Goal: Task Accomplishment & Management: Manage account settings

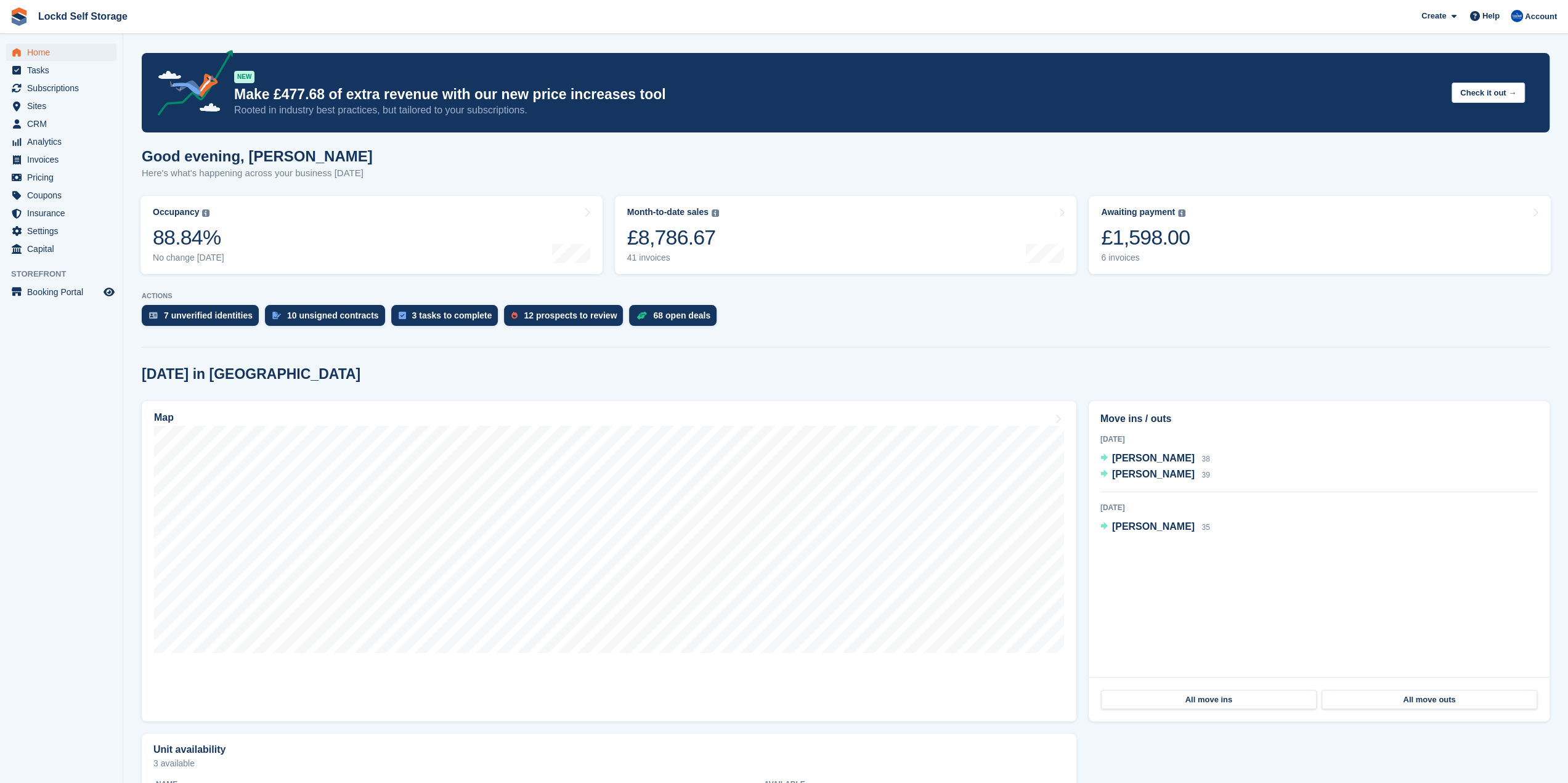
click at [461, 375] on div "Today in Horley" at bounding box center [845, 374] width 1408 height 17
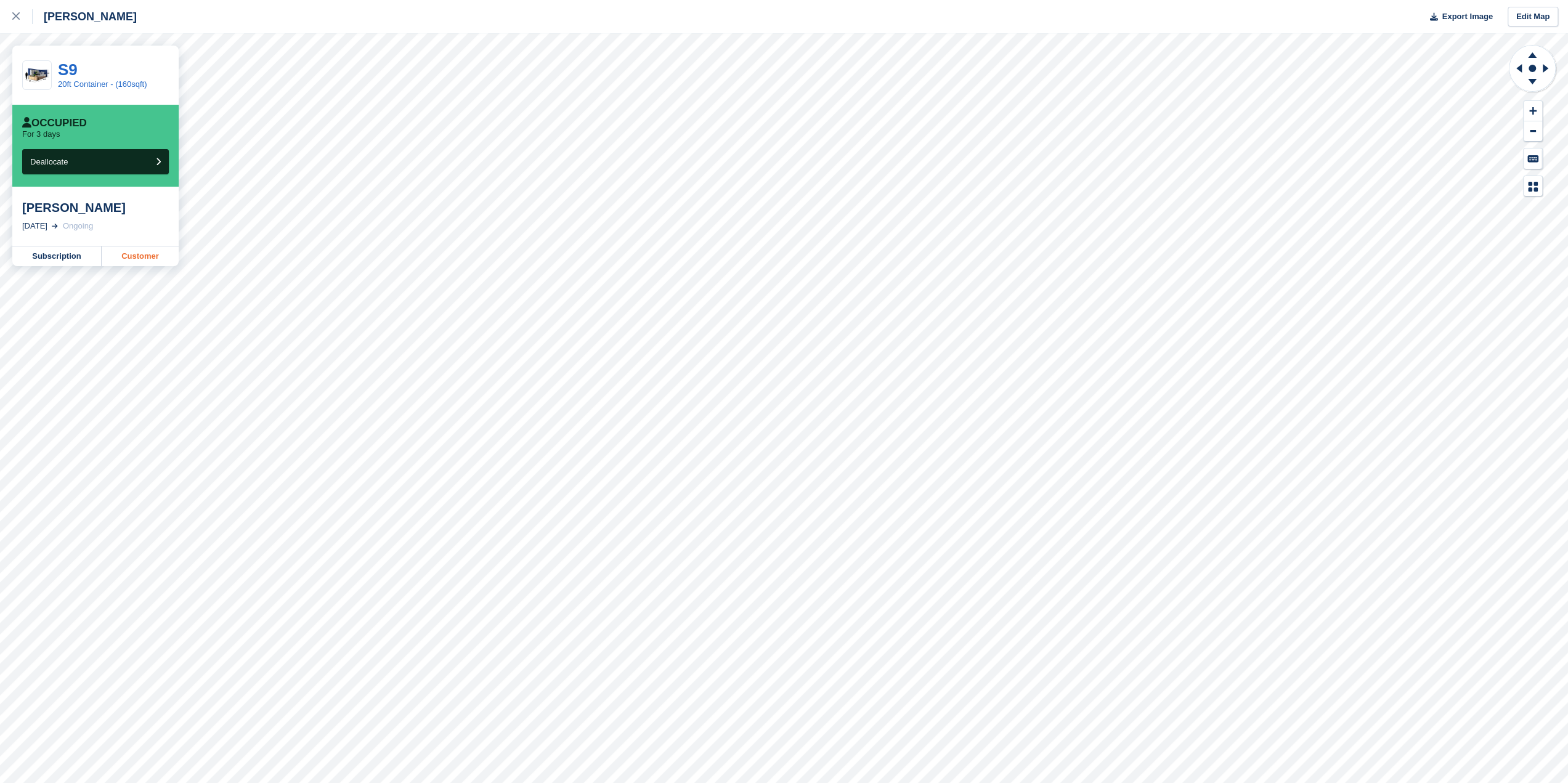
click at [129, 261] on link "Customer" at bounding box center [140, 256] width 77 height 20
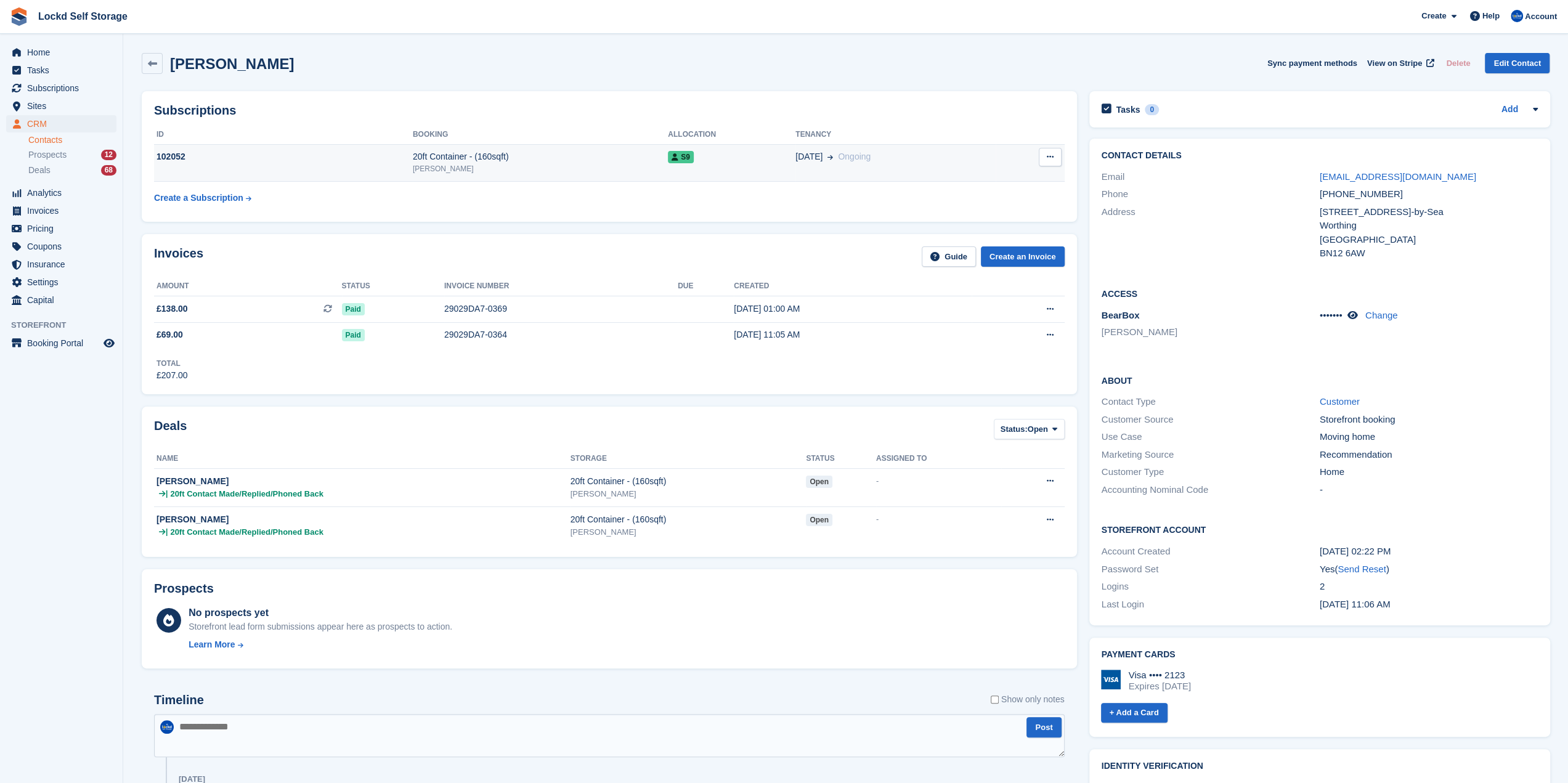
click at [236, 159] on div "102052" at bounding box center [283, 156] width 259 height 13
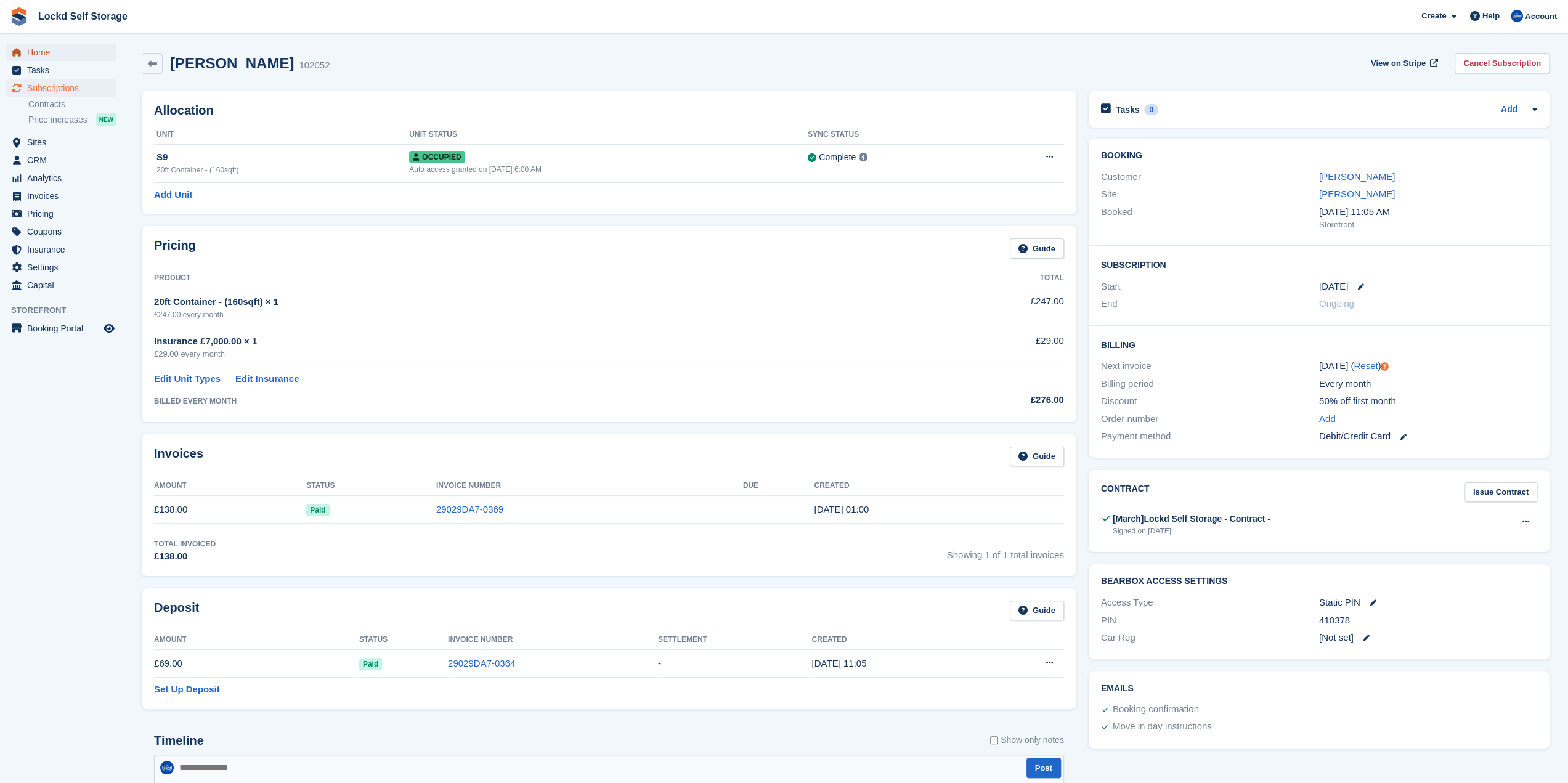
click at [93, 59] on span "Home" at bounding box center [64, 52] width 74 height 17
